Goal: Task Accomplishment & Management: Complete application form

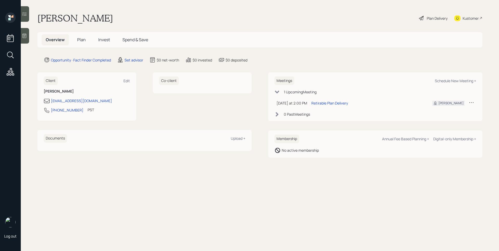
click at [134, 63] on div "Set advisor" at bounding box center [130, 60] width 26 height 6
click at [136, 61] on div "Set advisor" at bounding box center [133, 59] width 19 height 5
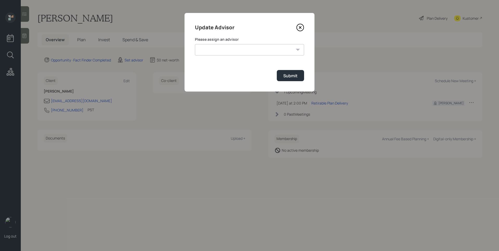
click at [247, 51] on select "[PERSON_NAME] [PERSON_NAME] End [PERSON_NAME] [PERSON_NAME] [PERSON_NAME] [PERS…" at bounding box center [249, 49] width 109 height 11
select select "d946c976-65aa-4529-ac9d-02c4f1114fc0"
click at [195, 44] on select "[PERSON_NAME] [PERSON_NAME] End [PERSON_NAME] [PERSON_NAME] [PERSON_NAME] [PERS…" at bounding box center [249, 49] width 109 height 11
click at [297, 76] on div "Submit" at bounding box center [290, 76] width 14 height 6
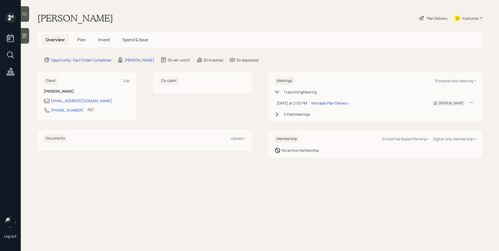
click at [29, 33] on div at bounding box center [25, 36] width 8 height 16
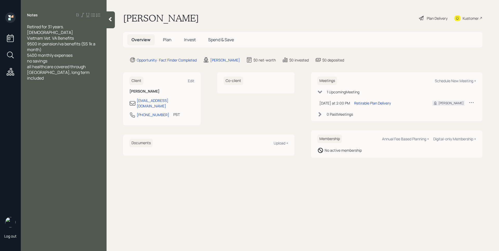
click at [169, 40] on span "Plan" at bounding box center [167, 40] width 9 height 6
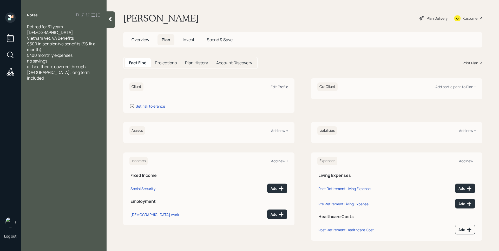
click at [281, 87] on div "Edit Profile" at bounding box center [279, 86] width 18 height 5
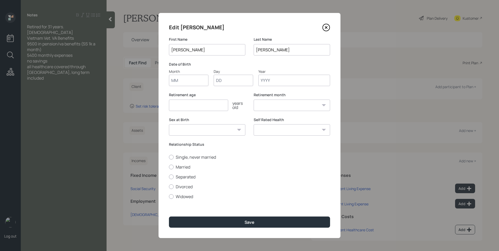
click at [181, 80] on input "Month" at bounding box center [188, 80] width 39 height 11
type input "01"
type input "1944"
select select "1"
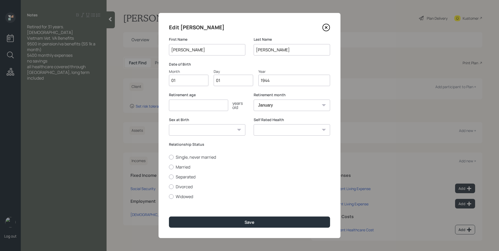
type input "1944"
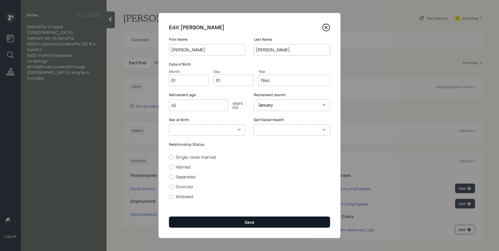
type input "45"
click at [228, 220] on button "Save" at bounding box center [249, 222] width 161 height 11
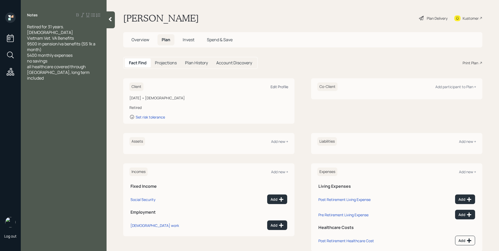
click at [278, 89] on div "Client Edit Profile" at bounding box center [208, 87] width 159 height 9
click at [278, 86] on div "Edit Profile" at bounding box center [279, 86] width 18 height 5
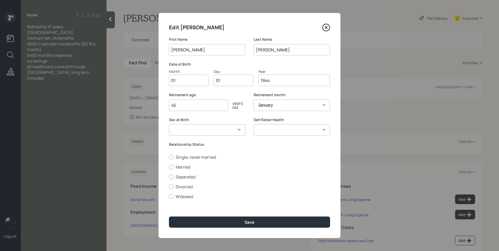
drag, startPoint x: 270, startPoint y: 80, endPoint x: 265, endPoint y: 81, distance: 4.9
click at [265, 81] on input "1944" at bounding box center [294, 80] width 72 height 11
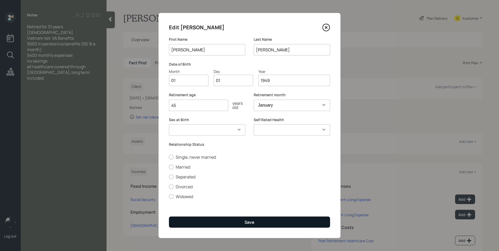
type input "1949"
click at [266, 218] on button "Save" at bounding box center [249, 222] width 161 height 11
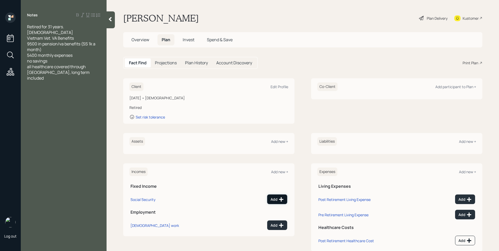
click at [278, 201] on icon at bounding box center [280, 199] width 5 height 5
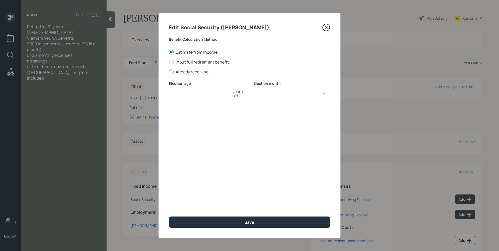
click at [188, 74] on label "Already receiving" at bounding box center [249, 72] width 161 height 6
click at [169, 72] on input "Already receiving" at bounding box center [169, 72] width 0 height 0
radio input "true"
click at [191, 92] on input "number" at bounding box center [198, 93] width 59 height 11
type input "62"
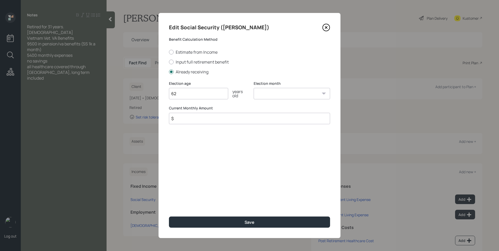
select select "1"
click at [253, 88] on select "January February March April May June July August September October November De…" at bounding box center [291, 93] width 76 height 11
type input "$ 1,000"
click at [169, 217] on button "Save" at bounding box center [249, 222] width 161 height 11
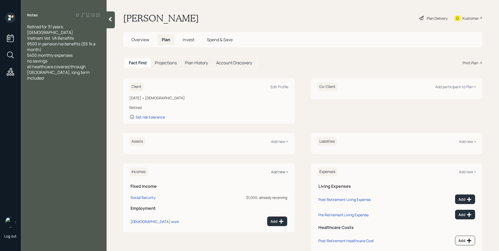
click at [278, 170] on div "Add new +" at bounding box center [279, 172] width 17 height 5
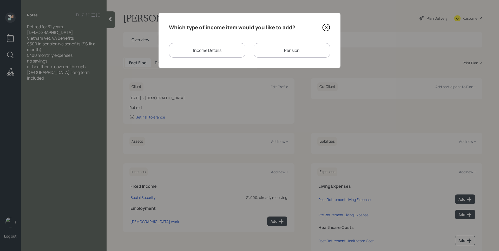
click at [284, 53] on div "Pension" at bounding box center [291, 50] width 76 height 15
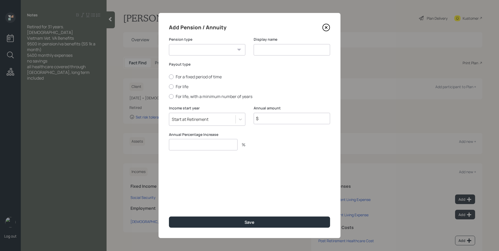
click at [210, 51] on select "Pension Annuity" at bounding box center [207, 49] width 76 height 11
select select "pension"
click at [169, 44] on select "Pension Annuity" at bounding box center [207, 49] width 76 height 11
click at [279, 50] on input at bounding box center [291, 49] width 76 height 11
type input "Military Pension"
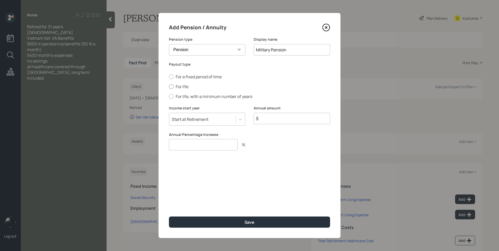
click at [180, 84] on label "For life" at bounding box center [249, 87] width 161 height 6
click at [169, 87] on input "For life" at bounding box center [169, 87] width 0 height 0
radio input "true"
click at [293, 122] on input "$" at bounding box center [291, 118] width 76 height 11
click at [299, 117] on input "$ 4,500" at bounding box center [291, 118] width 76 height 11
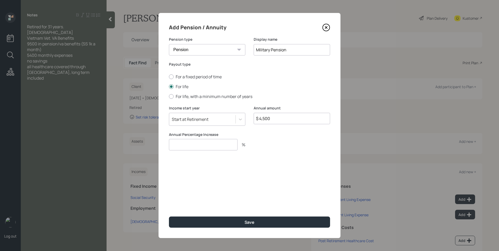
click at [298, 118] on input "$ 4,500" at bounding box center [291, 118] width 76 height 11
type input "$ 54,000"
type input "0"
type input "3"
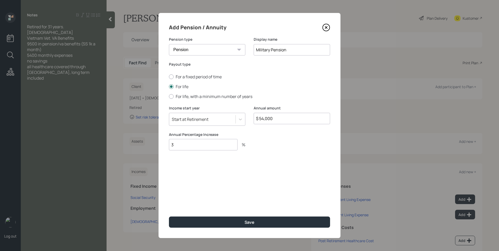
click at [169, 217] on button "Save" at bounding box center [249, 222] width 161 height 11
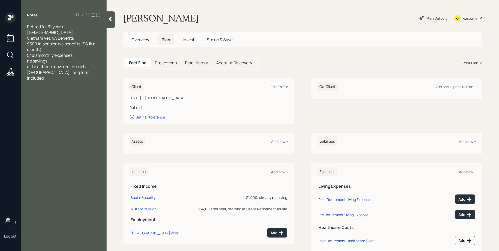
click at [283, 172] on div "Add new +" at bounding box center [279, 172] width 17 height 5
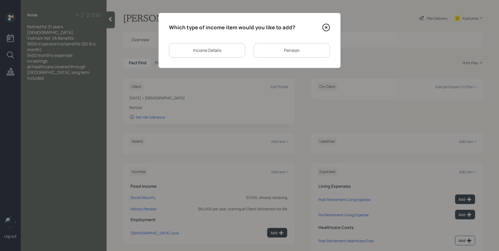
click at [218, 51] on div "Income Details" at bounding box center [207, 50] width 76 height 15
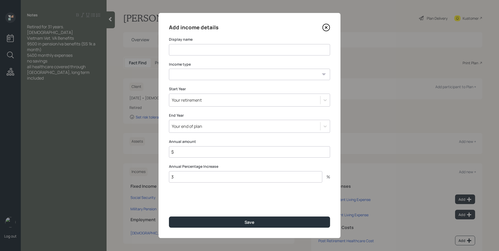
click at [216, 51] on input at bounding box center [249, 49] width 161 height 11
type input "VA Benefits"
click at [209, 78] on select "[DEMOGRAPHIC_DATA] work [DEMOGRAPHIC_DATA] work Self employment Other" at bounding box center [249, 74] width 161 height 11
click at [169, 69] on select "[DEMOGRAPHIC_DATA] work [DEMOGRAPHIC_DATA] work Self employment Other" at bounding box center [249, 74] width 161 height 11
click at [200, 75] on select "[DEMOGRAPHIC_DATA] work [DEMOGRAPHIC_DATA] work Self employment Other" at bounding box center [249, 74] width 161 height 11
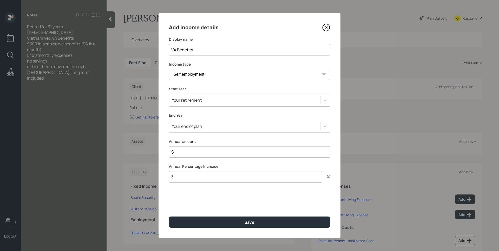
select select "other"
click at [169, 69] on select "[DEMOGRAPHIC_DATA] work [DEMOGRAPHIC_DATA] work Self employment Other" at bounding box center [249, 74] width 161 height 11
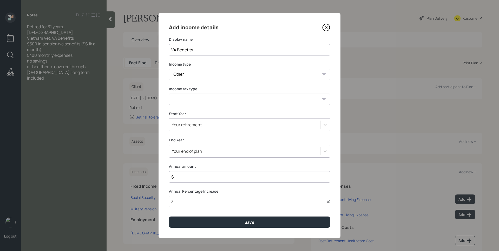
click at [192, 97] on select "Tax-free Earned Self Employment Alimony Royalties Pension / Annuity Interest Di…" at bounding box center [249, 99] width 161 height 11
select select "tax_free"
click at [169, 94] on select "Tax-free Earned Self Employment Alimony Royalties Pension / Annuity Interest Di…" at bounding box center [249, 99] width 161 height 11
click at [207, 176] on input "$" at bounding box center [249, 176] width 161 height 11
type input "$ 48,000"
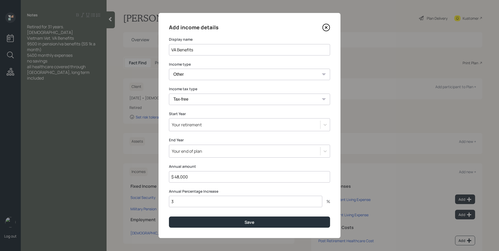
click at [169, 217] on button "Save" at bounding box center [249, 222] width 161 height 11
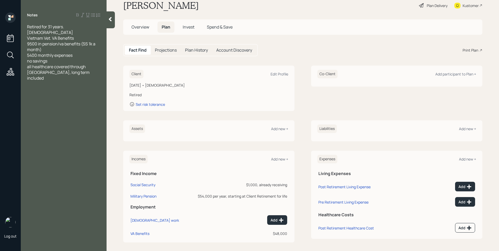
scroll to position [17, 0]
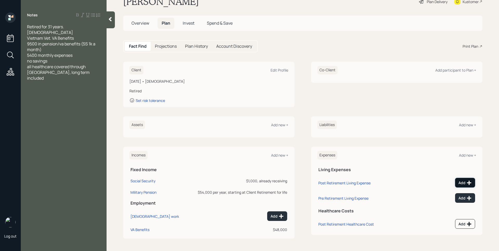
click at [462, 187] on button "Add" at bounding box center [465, 183] width 20 height 10
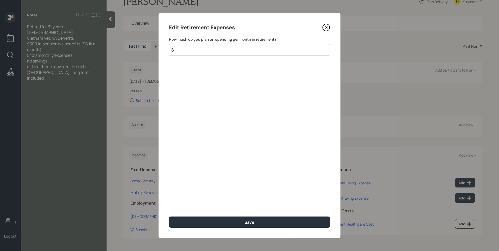
click at [219, 51] on input "$" at bounding box center [249, 49] width 161 height 11
type input "$ 5,400"
click at [169, 217] on button "Save" at bounding box center [249, 222] width 161 height 11
